Goal: Information Seeking & Learning: Learn about a topic

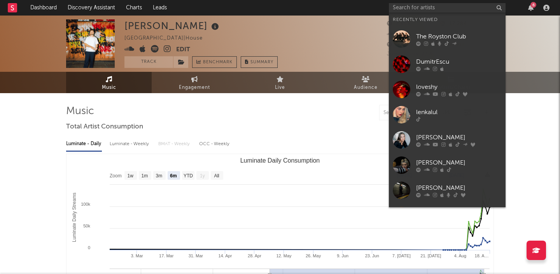
select select "6m"
select select "1w"
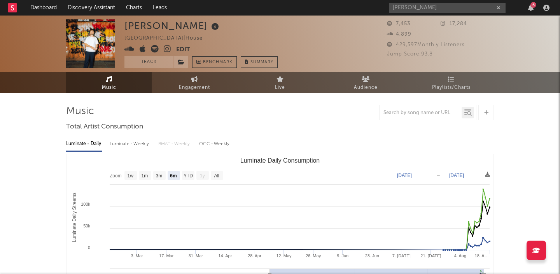
click at [412, 7] on input "[PERSON_NAME]" at bounding box center [447, 8] width 117 height 10
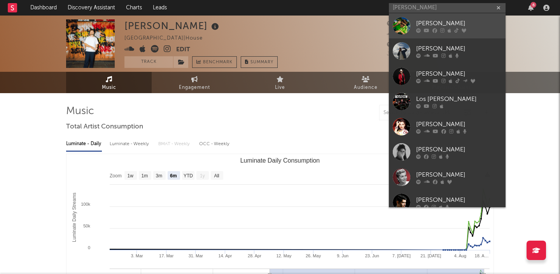
type input "[PERSON_NAME]"
click at [422, 21] on div "[PERSON_NAME]" at bounding box center [459, 23] width 86 height 9
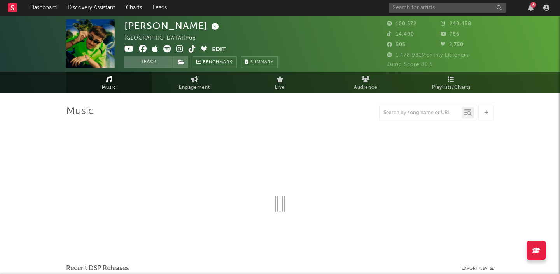
select select "6m"
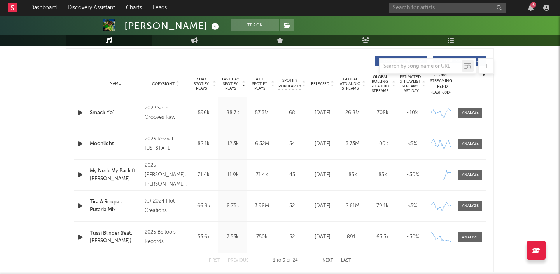
scroll to position [279, 0]
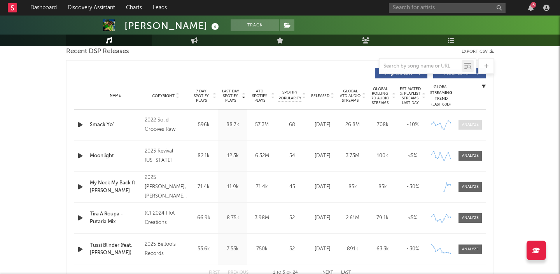
click at [470, 124] on div at bounding box center [470, 125] width 17 height 6
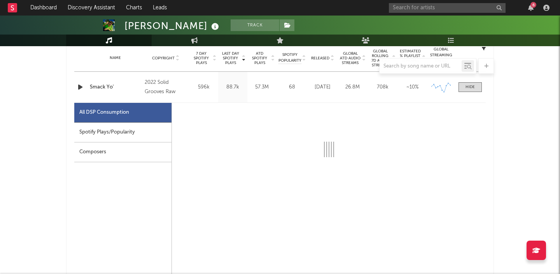
scroll to position [319, 0]
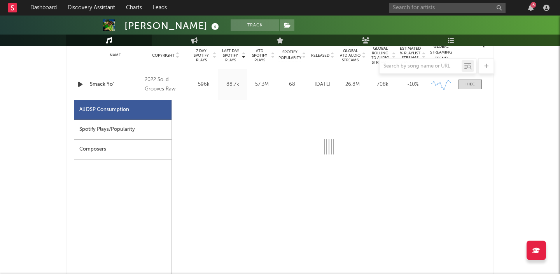
select select "6m"
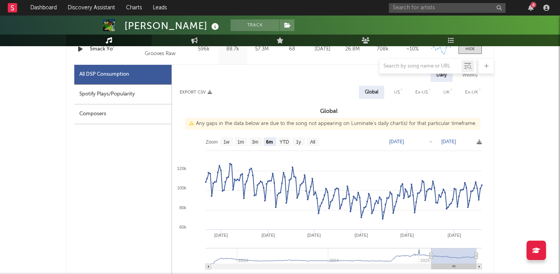
scroll to position [367, 0]
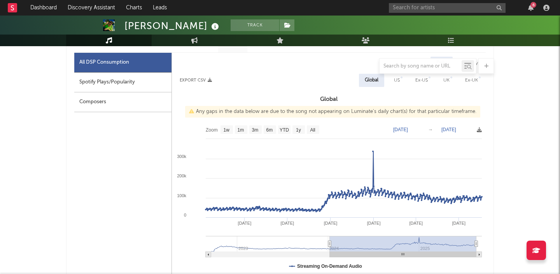
type input "[DATE]"
drag, startPoint x: 432, startPoint y: 245, endPoint x: 330, endPoint y: 242, distance: 102.3
click at [330, 242] on icon at bounding box center [329, 244] width 3 height 6
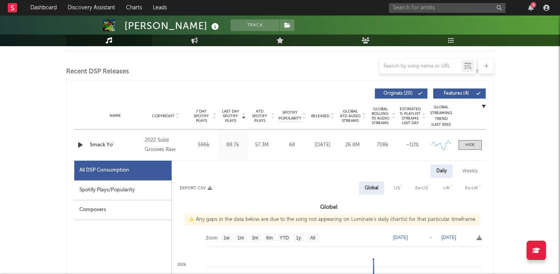
scroll to position [0, 0]
